Goal: Transaction & Acquisition: Obtain resource

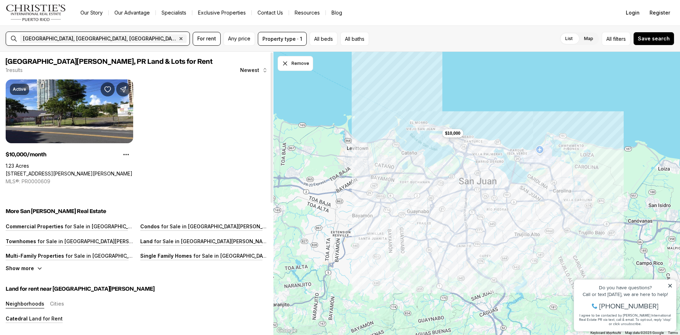
click at [188, 40] on input "text" at bounding box center [213, 38] width 50 height 8
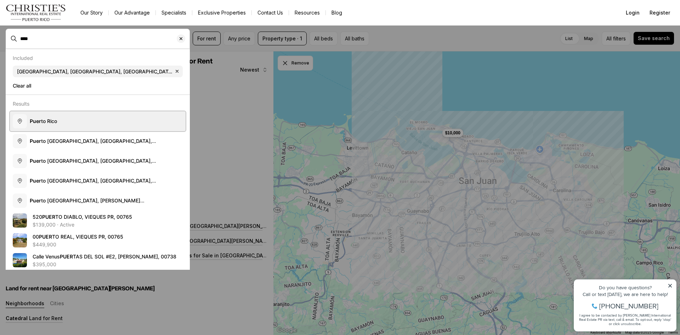
click at [106, 122] on button "Puer to Rico" at bounding box center [98, 121] width 176 height 20
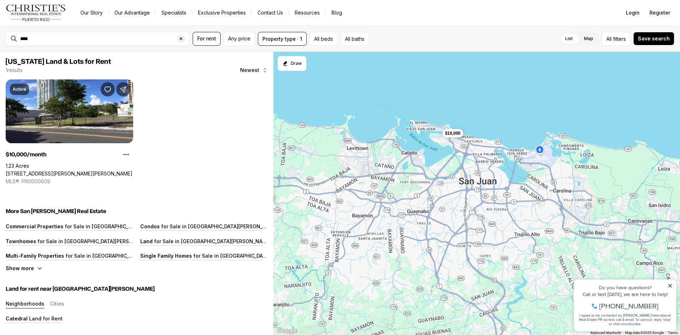
type input "**********"
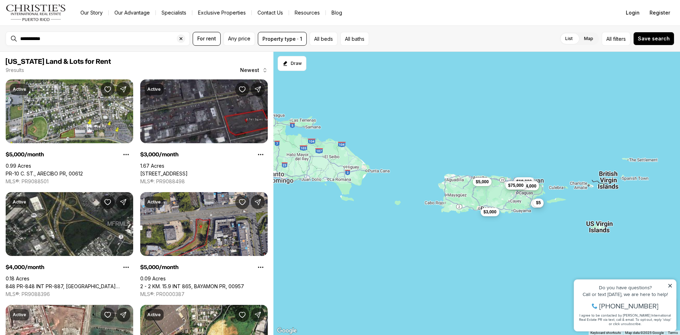
click at [490, 215] on button "$3,000" at bounding box center [490, 212] width 19 height 8
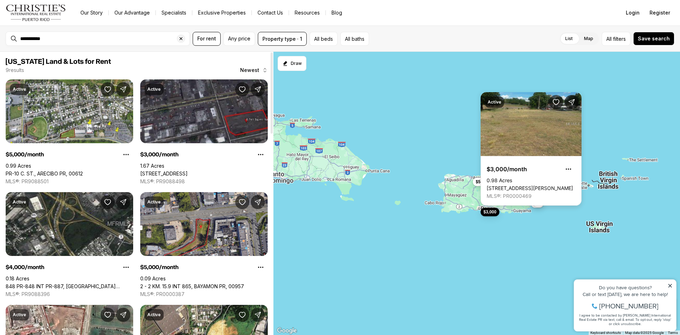
click at [541, 185] on link "[STREET_ADDRESS][PERSON_NAME]" at bounding box center [530, 188] width 86 height 6
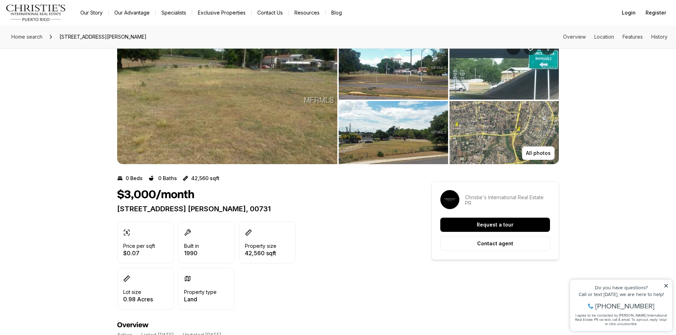
scroll to position [35, 0]
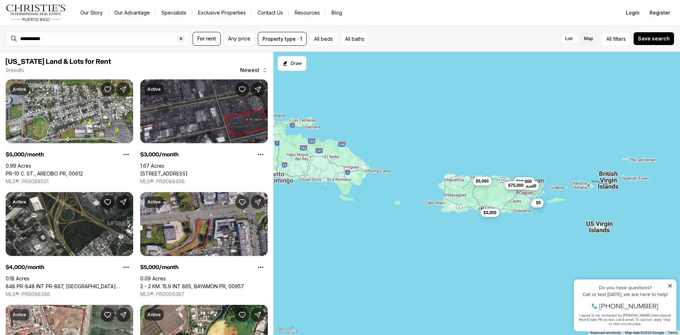
click at [483, 182] on span "$5,000" at bounding box center [482, 181] width 13 height 6
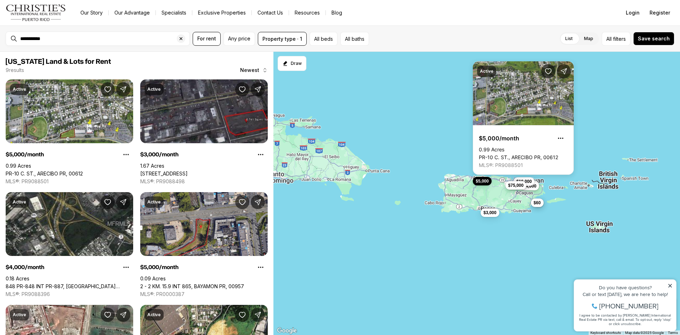
click at [541, 207] on div "$5" at bounding box center [538, 202] width 10 height 8
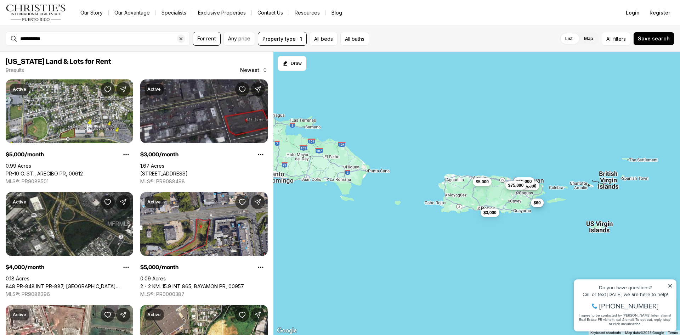
click at [534, 202] on span "$60" at bounding box center [537, 203] width 7 height 6
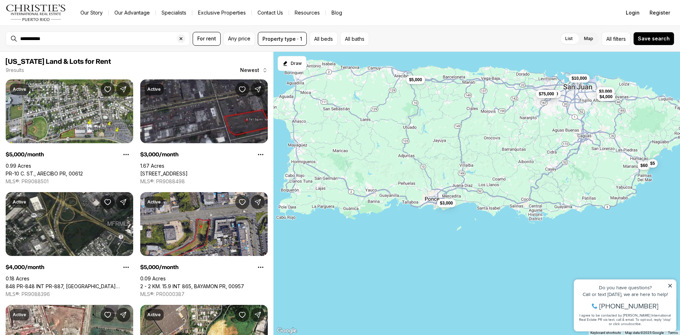
drag, startPoint x: 475, startPoint y: 183, endPoint x: 546, endPoint y: 188, distance: 71.4
click at [542, 189] on div "$5,000 $3,000 $4,000 $10,000 $5,000 $75,000 $60 $5 $3,000" at bounding box center [476, 193] width 407 height 283
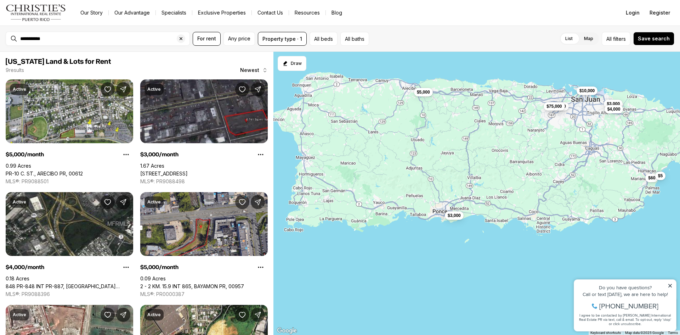
drag, startPoint x: 539, startPoint y: 191, endPoint x: 539, endPoint y: 210, distance: 19.5
click at [539, 210] on div "$5,000 $3,000 $4,000 $10,000 $5,000 $75,000 $60 $5 $3,000" at bounding box center [476, 193] width 407 height 283
